Goal: Find specific page/section: Find specific page/section

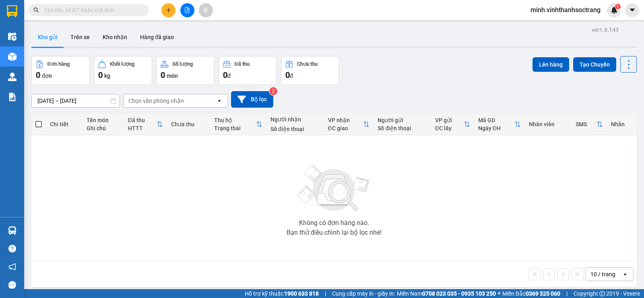
click at [53, 38] on button "Kho gửi" at bounding box center [47, 36] width 33 height 19
click at [111, 35] on button "Kho nhận" at bounding box center [114, 36] width 37 height 19
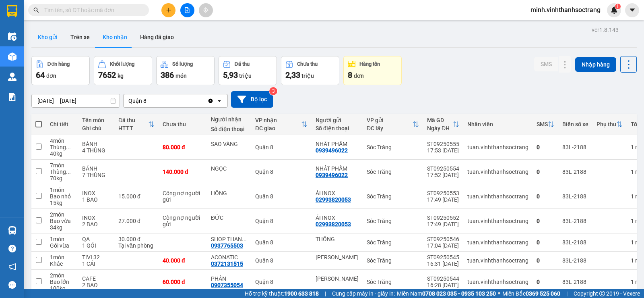
click at [45, 32] on button "Kho gửi" at bounding box center [47, 36] width 33 height 19
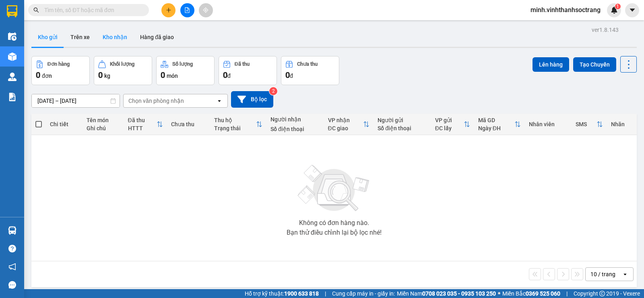
click at [110, 33] on button "Kho nhận" at bounding box center [114, 36] width 37 height 19
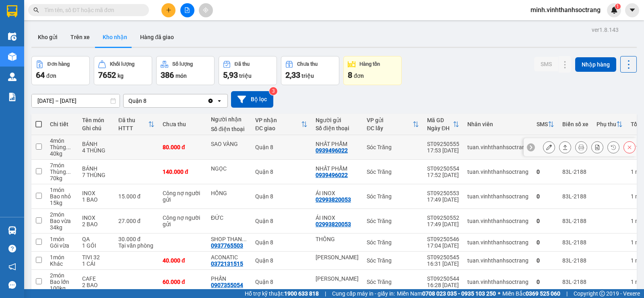
scroll to position [115, 0]
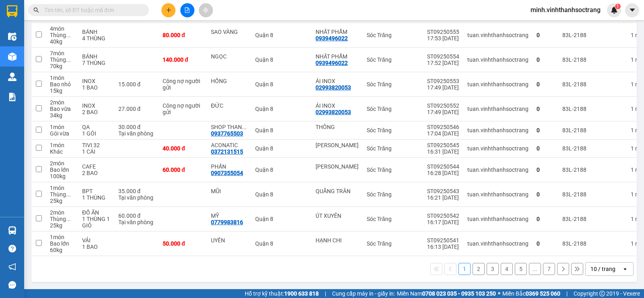
click at [543, 269] on button "7" at bounding box center [549, 268] width 12 height 12
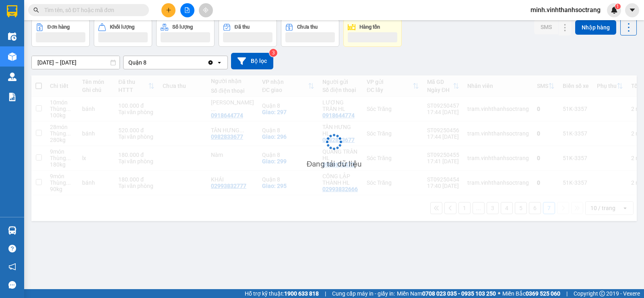
scroll to position [37, 0]
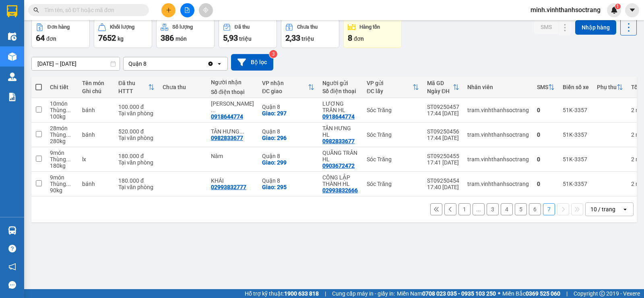
click at [529, 213] on button "6" at bounding box center [535, 209] width 12 height 12
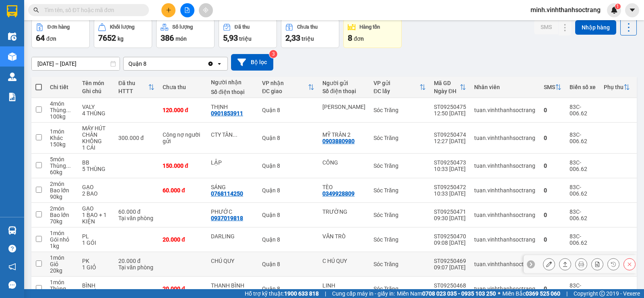
scroll to position [134, 0]
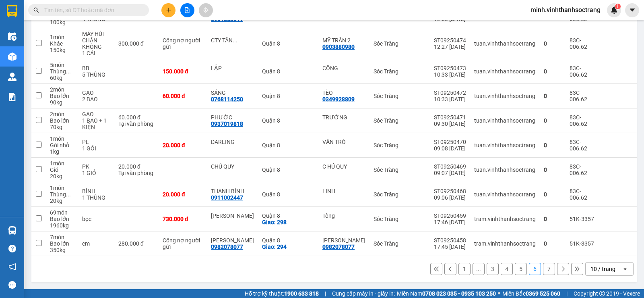
click at [515, 267] on button "5" at bounding box center [521, 268] width 12 height 12
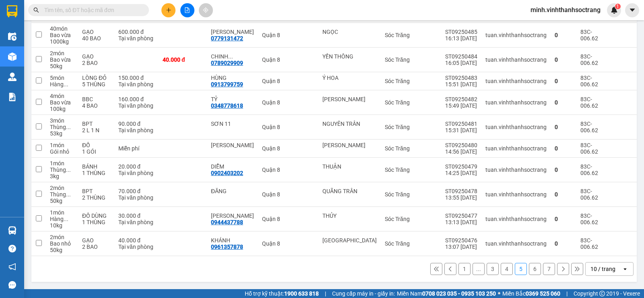
scroll to position [0, 0]
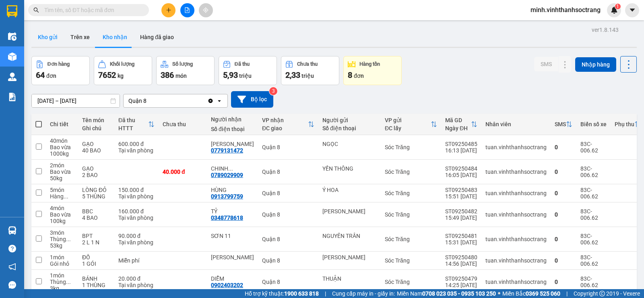
click at [47, 36] on button "Kho gửi" at bounding box center [47, 36] width 33 height 19
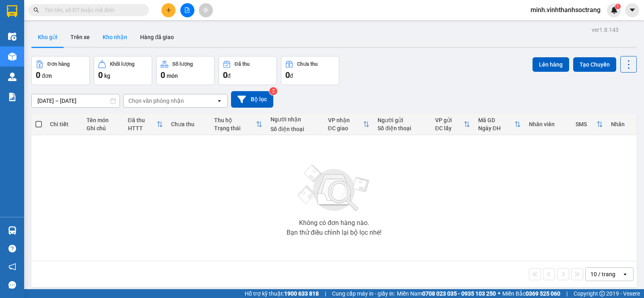
click at [103, 35] on button "Kho nhận" at bounding box center [114, 36] width 37 height 19
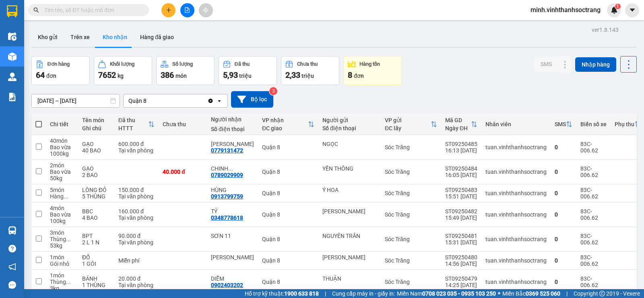
click at [68, 12] on input "text" at bounding box center [91, 10] width 95 height 9
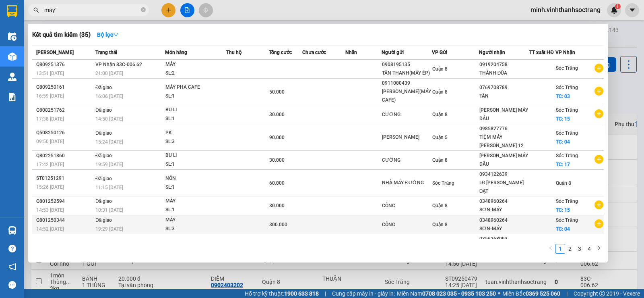
scroll to position [33, 0]
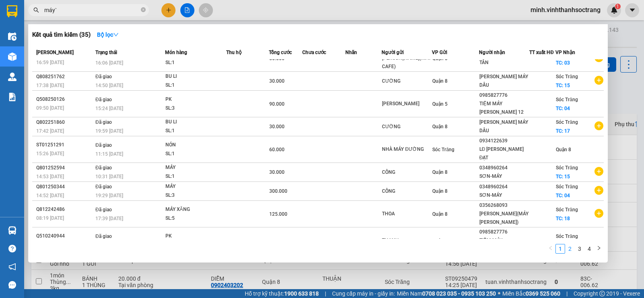
type input "máy`"
click at [570, 248] on link "2" at bounding box center [570, 248] width 9 height 9
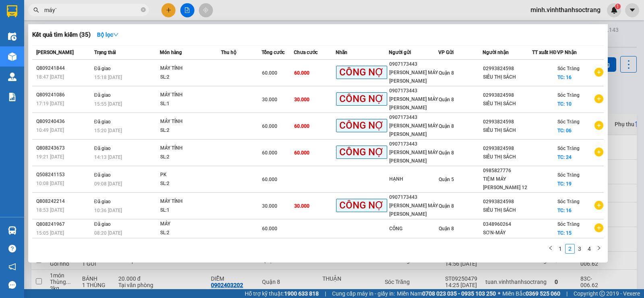
scroll to position [31, 0]
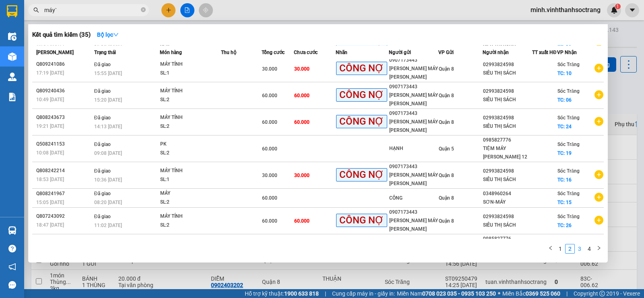
click at [580, 250] on link "3" at bounding box center [579, 248] width 9 height 9
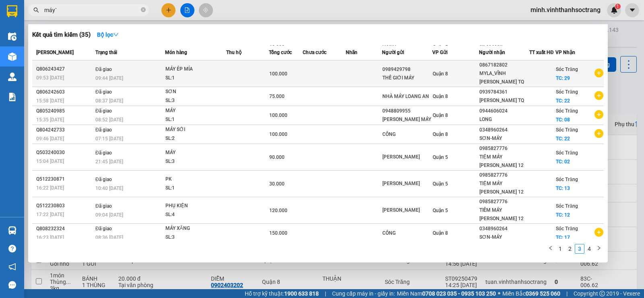
scroll to position [0, 0]
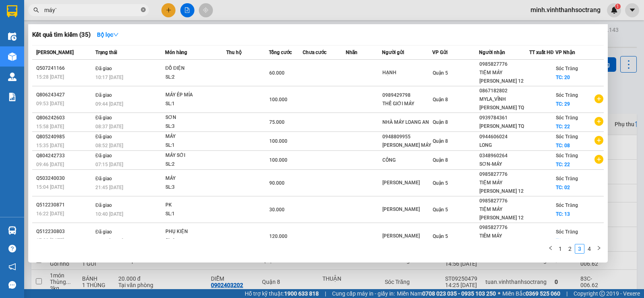
click at [144, 10] on icon "close-circle" at bounding box center [143, 9] width 5 height 5
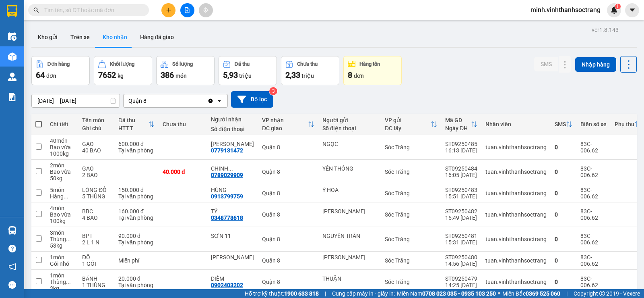
click at [105, 12] on input "text" at bounding box center [91, 10] width 95 height 9
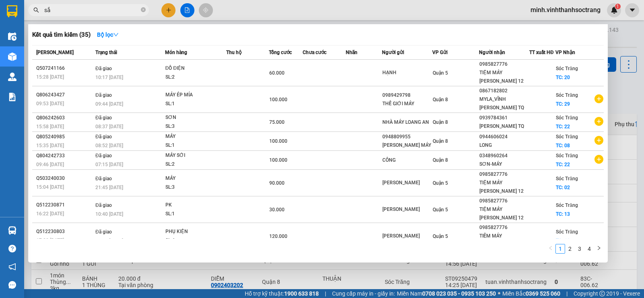
type input "sắt"
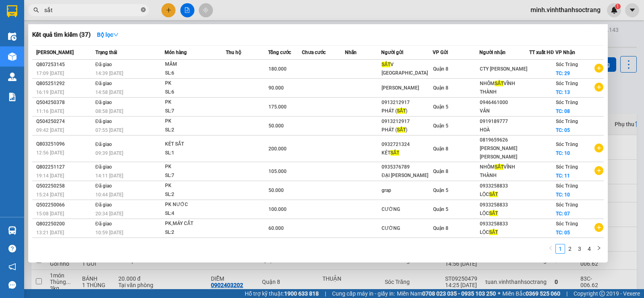
click at [142, 9] on icon "close-circle" at bounding box center [143, 9] width 5 height 5
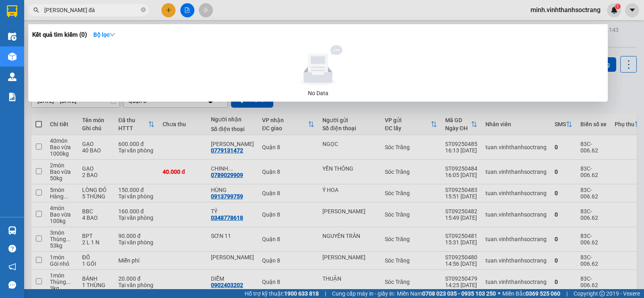
click at [100, 10] on input "[PERSON_NAME] đá" at bounding box center [91, 10] width 95 height 9
type input "chậu"
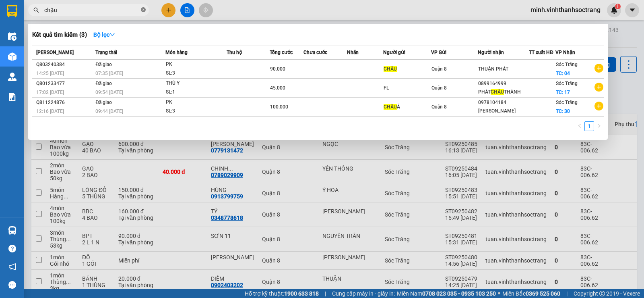
click at [142, 10] on icon "close-circle" at bounding box center [143, 9] width 5 height 5
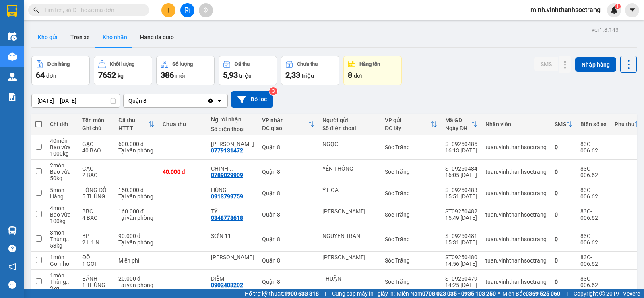
click at [48, 37] on button "Kho gửi" at bounding box center [47, 36] width 33 height 19
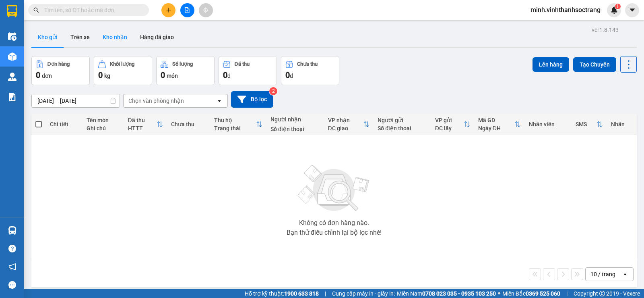
click at [110, 38] on button "Kho nhận" at bounding box center [114, 36] width 37 height 19
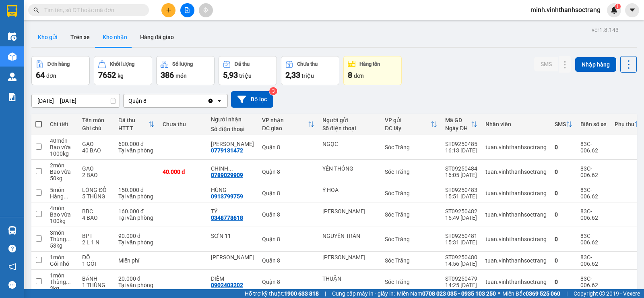
click at [45, 34] on button "Kho gửi" at bounding box center [47, 36] width 33 height 19
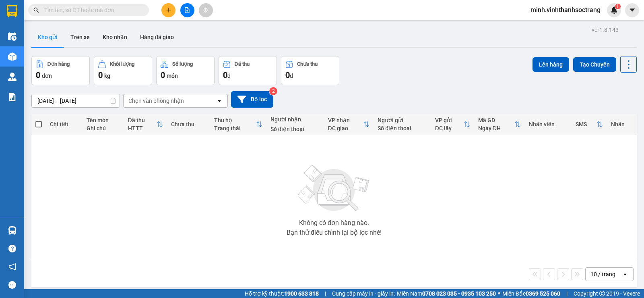
click at [103, 8] on input "text" at bounding box center [91, 10] width 95 height 9
click at [107, 12] on input "text" at bounding box center [91, 10] width 95 height 9
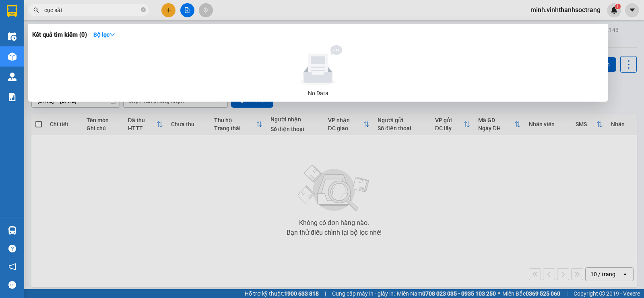
click at [114, 12] on input "cục sắt" at bounding box center [91, 10] width 95 height 9
type input "c"
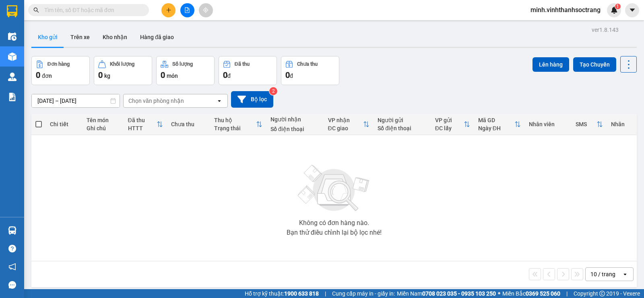
click at [100, 7] on input "text" at bounding box center [91, 10] width 95 height 9
click at [114, 35] on button "Kho nhận" at bounding box center [114, 36] width 37 height 19
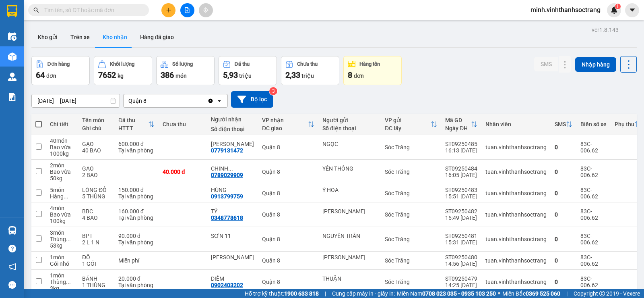
click at [69, 7] on input "text" at bounding box center [91, 10] width 95 height 9
type input "s"
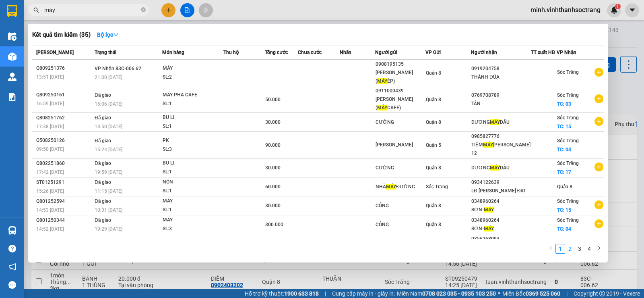
type input "máy"
click at [570, 250] on link "2" at bounding box center [570, 248] width 9 height 9
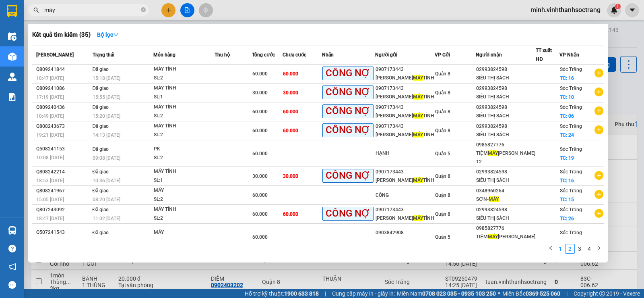
click at [560, 248] on link "1" at bounding box center [560, 248] width 9 height 9
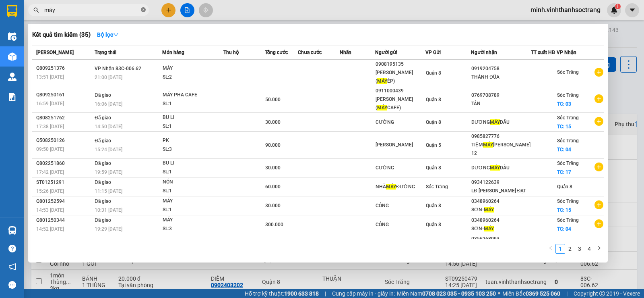
click at [143, 9] on icon "close-circle" at bounding box center [143, 9] width 5 height 5
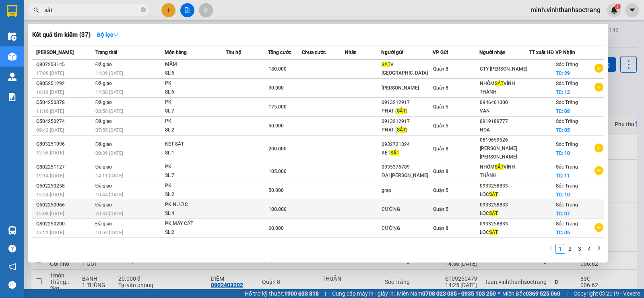
scroll to position [10, 0]
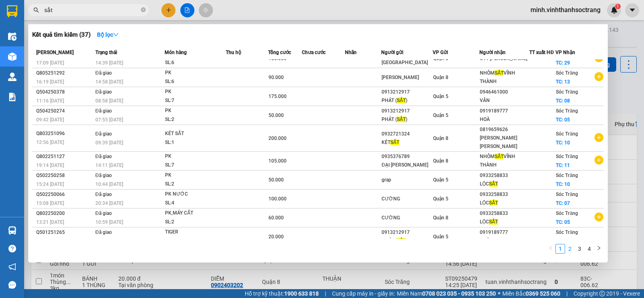
type input "sắt"
click at [569, 250] on link "2" at bounding box center [570, 248] width 9 height 9
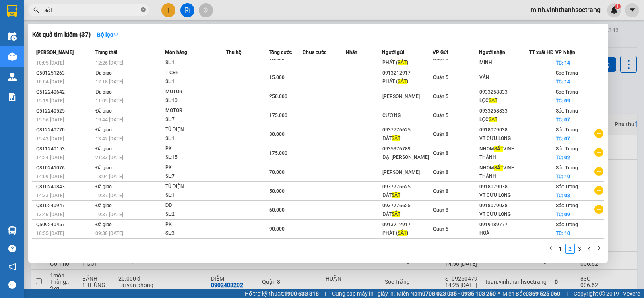
click at [142, 9] on icon "close-circle" at bounding box center [143, 9] width 5 height 5
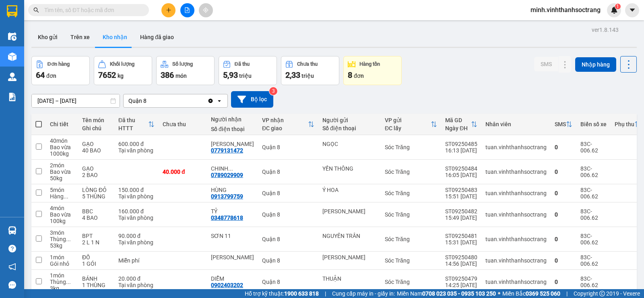
click at [123, 10] on input "text" at bounding box center [91, 10] width 95 height 9
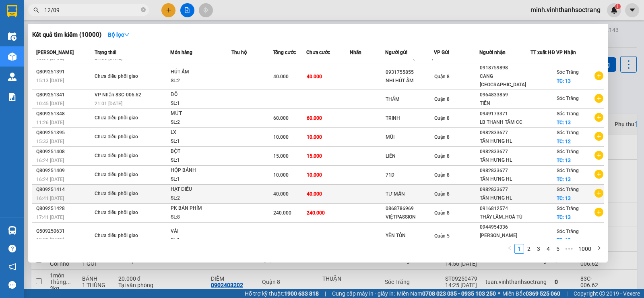
scroll to position [0, 0]
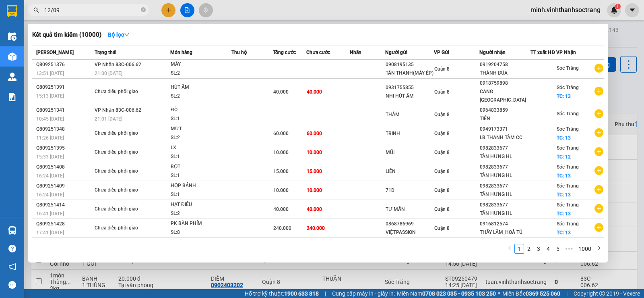
click at [50, 10] on input "12/09" at bounding box center [91, 10] width 95 height 9
click at [72, 10] on input "12/09" at bounding box center [91, 10] width 95 height 9
type input "1"
type input "200"
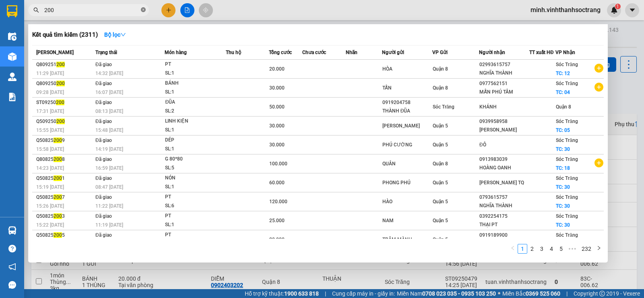
click at [142, 10] on icon "close-circle" at bounding box center [143, 9] width 5 height 5
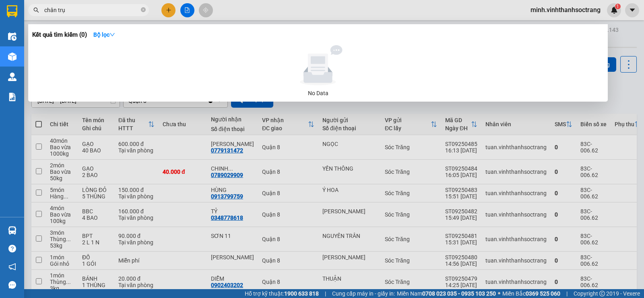
click at [81, 8] on input "chân trụ" at bounding box center [91, 10] width 95 height 9
type input "chân"
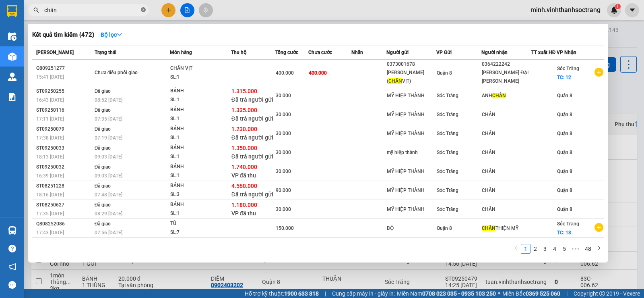
click at [141, 9] on icon "close-circle" at bounding box center [143, 9] width 5 height 5
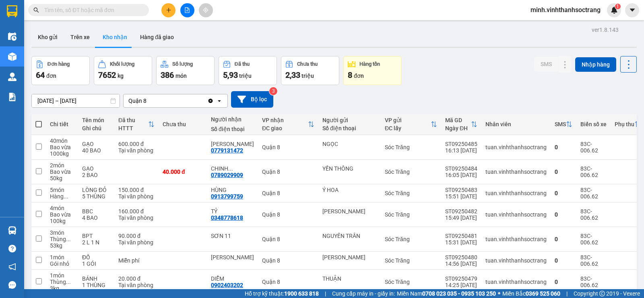
type input "c"
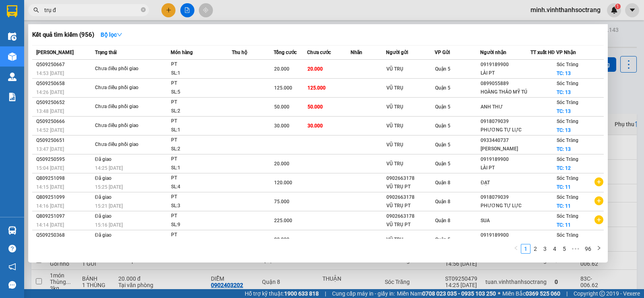
type input "trụ đá"
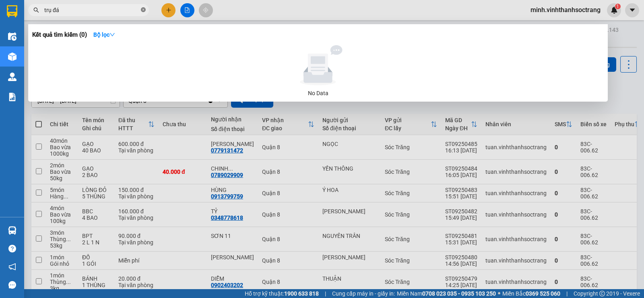
click at [142, 10] on icon "close-circle" at bounding box center [143, 9] width 5 height 5
type input "d"
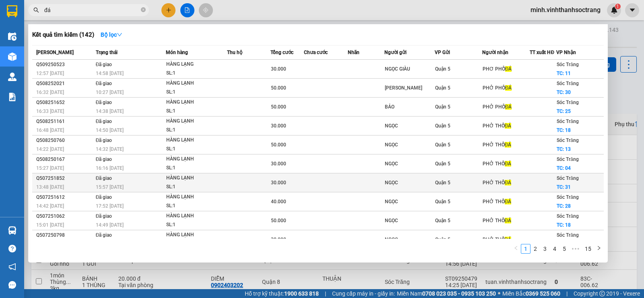
scroll to position [10, 0]
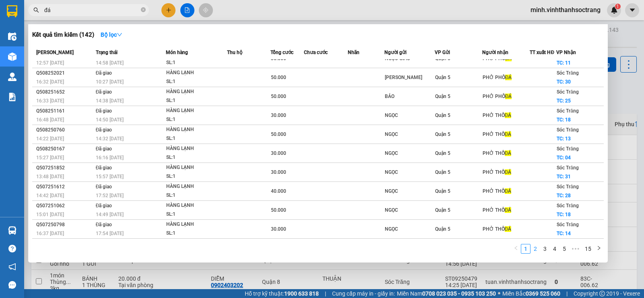
type input "đá"
click at [535, 248] on link "2" at bounding box center [535, 248] width 9 height 9
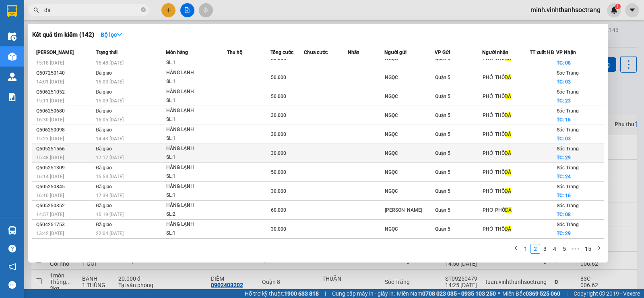
scroll to position [0, 0]
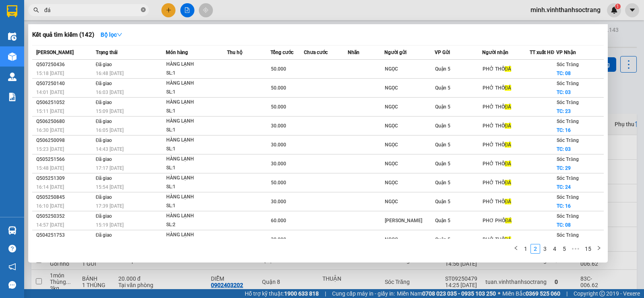
click at [142, 10] on icon "close-circle" at bounding box center [143, 9] width 5 height 5
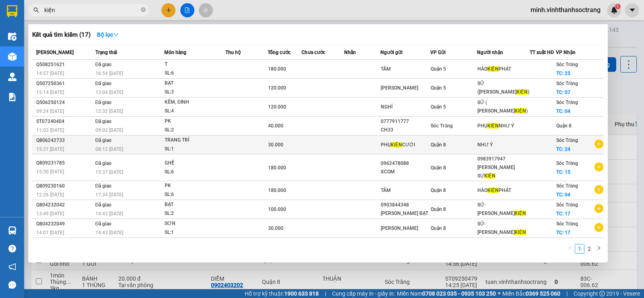
scroll to position [10, 0]
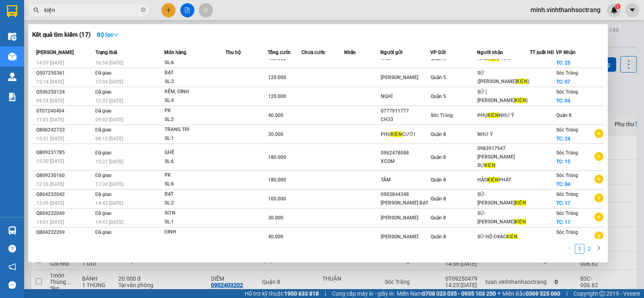
type input "kiện"
click at [589, 250] on link "2" at bounding box center [589, 248] width 9 height 9
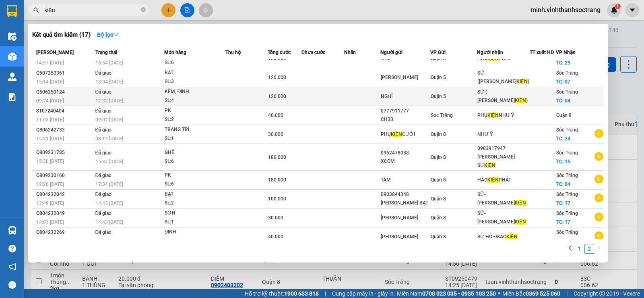
scroll to position [0, 0]
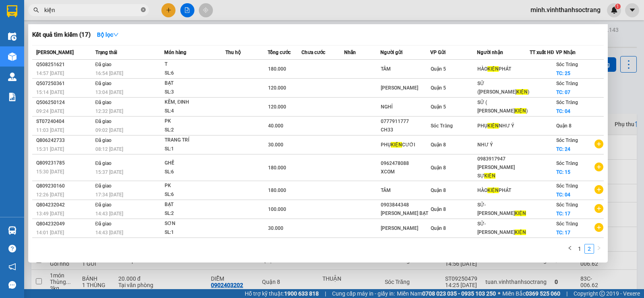
click at [144, 10] on icon "close-circle" at bounding box center [143, 9] width 5 height 5
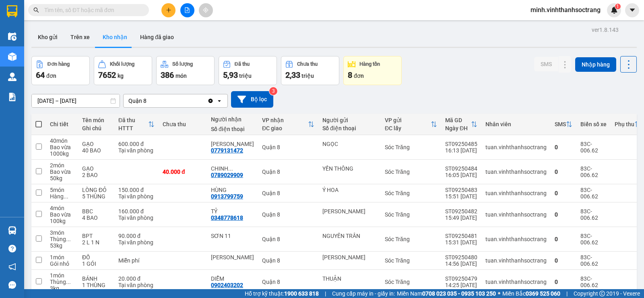
click at [77, 8] on input "text" at bounding box center [91, 10] width 95 height 9
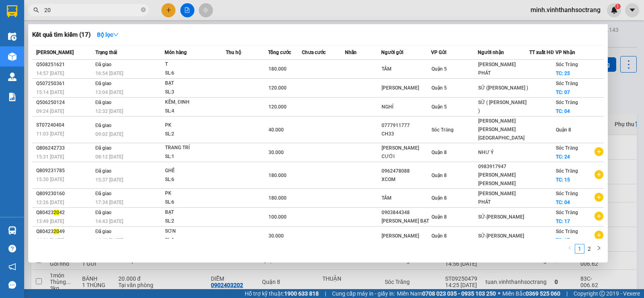
type input "200"
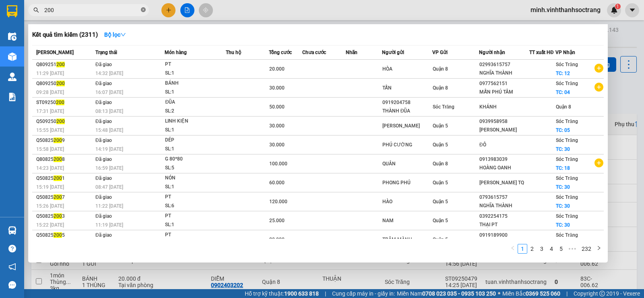
click at [142, 9] on icon "close-circle" at bounding box center [143, 9] width 5 height 5
type input "11/09"
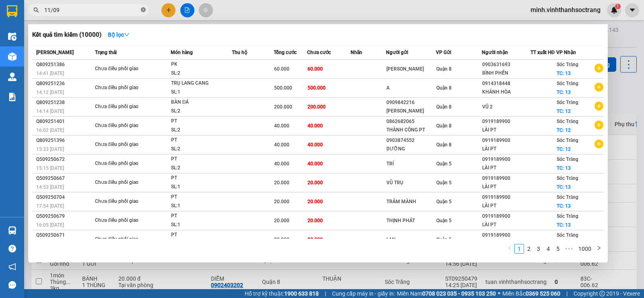
click at [143, 10] on icon "close-circle" at bounding box center [143, 9] width 5 height 5
